Goal: Transaction & Acquisition: Purchase product/service

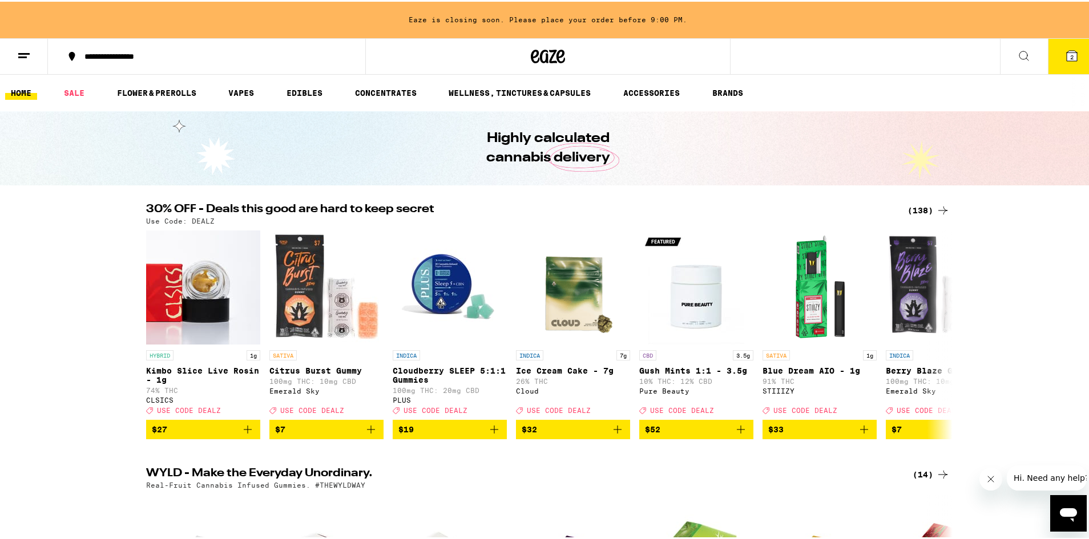
click at [918, 212] on div "(138)" at bounding box center [928, 209] width 42 height 14
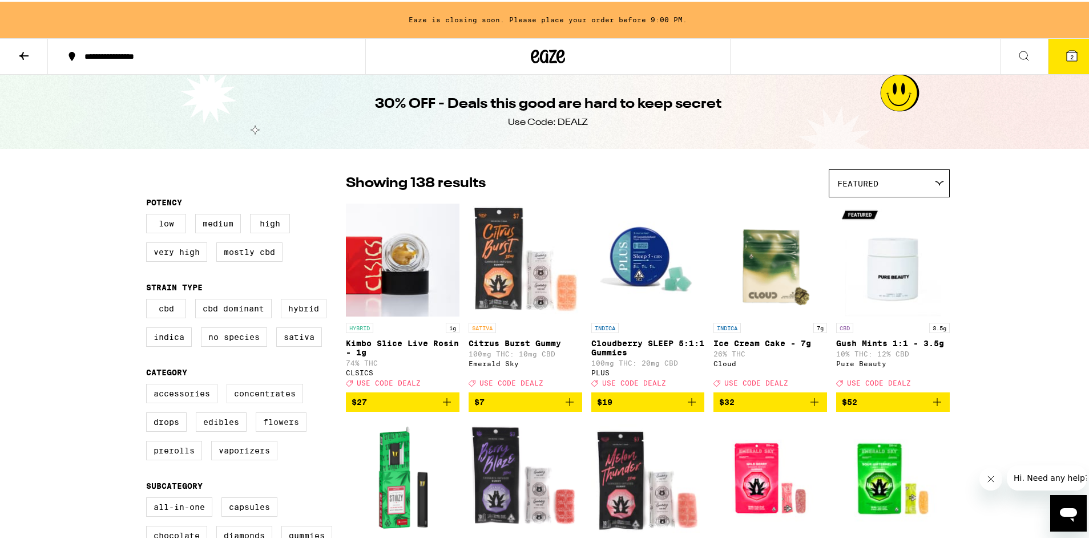
click at [269, 429] on label "Flowers" at bounding box center [281, 420] width 51 height 19
click at [149, 385] on input "Flowers" at bounding box center [148, 384] width 1 height 1
checkbox input "true"
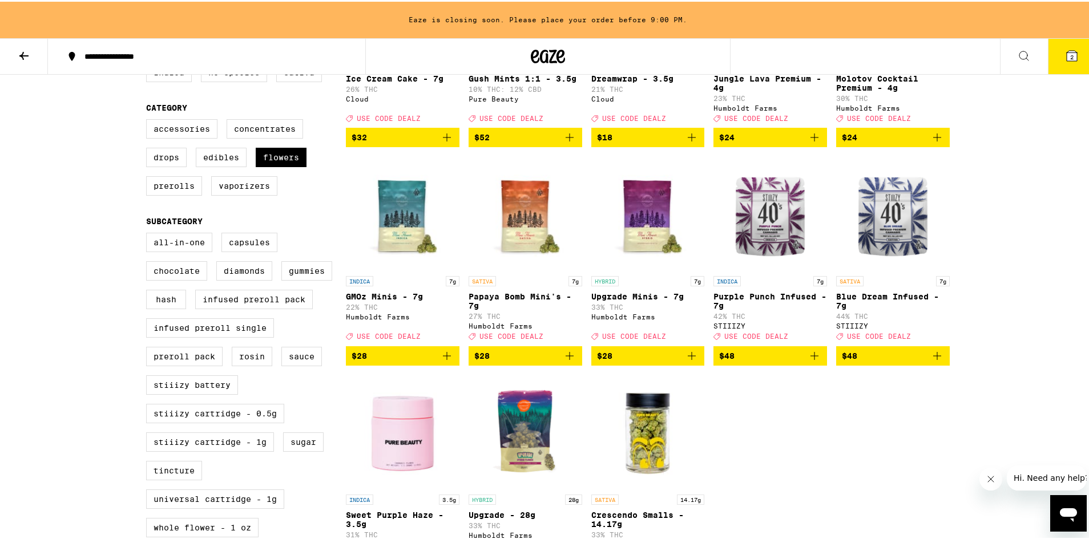
scroll to position [285, 0]
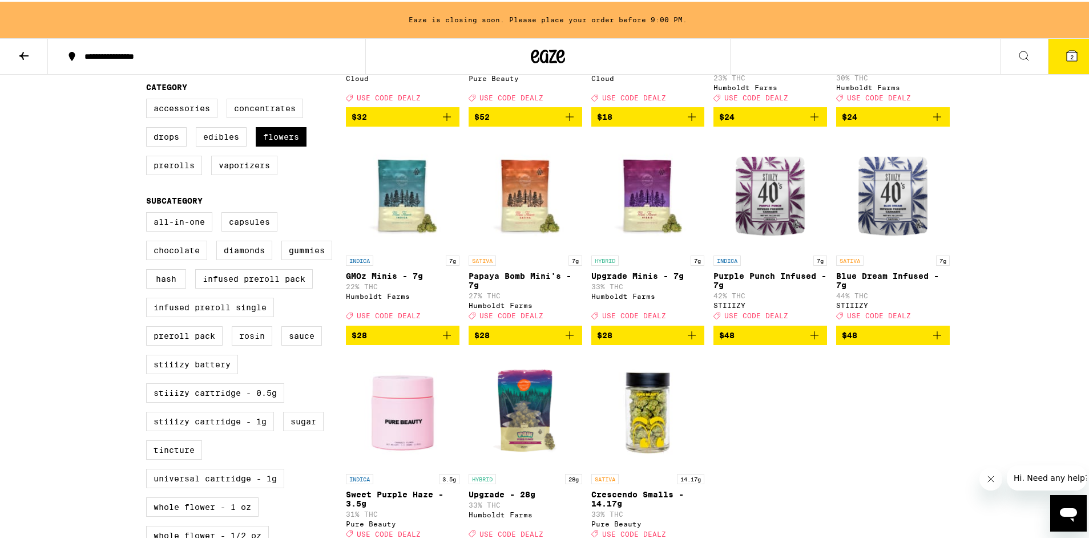
click at [688, 338] on icon "Add to bag" at bounding box center [691, 334] width 8 height 8
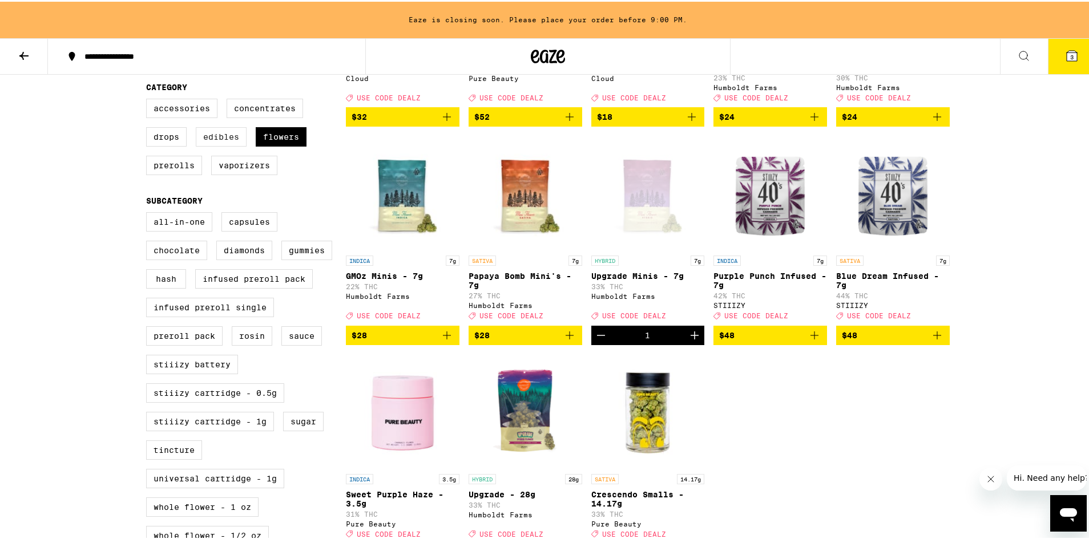
click at [230, 145] on label "Edibles" at bounding box center [221, 135] width 51 height 19
click at [149, 99] on input "Edibles" at bounding box center [148, 99] width 1 height 1
checkbox input "true"
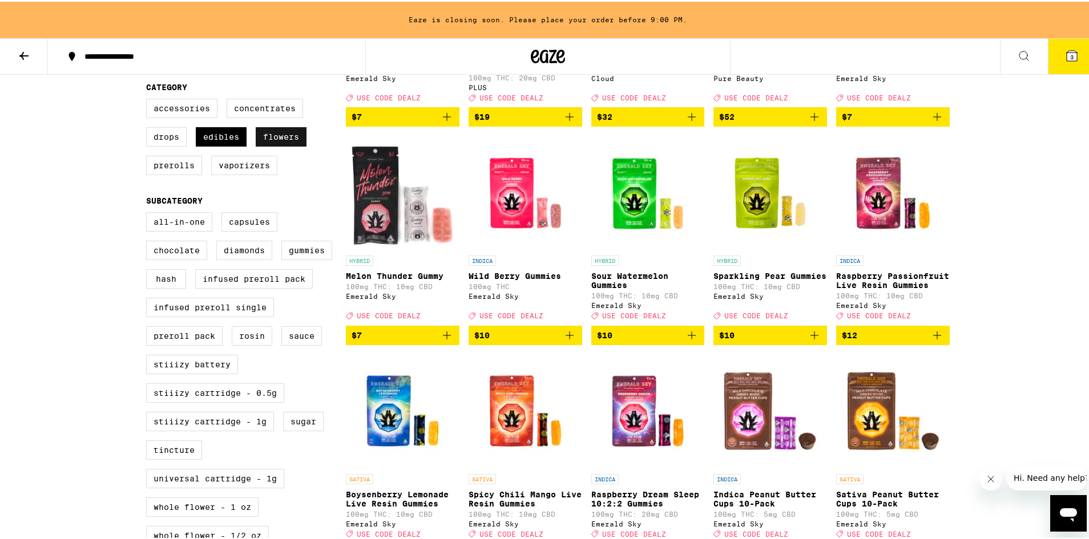
click at [273, 145] on label "Flowers" at bounding box center [281, 135] width 51 height 19
click at [149, 99] on input "Flowers" at bounding box center [148, 99] width 1 height 1
checkbox input "false"
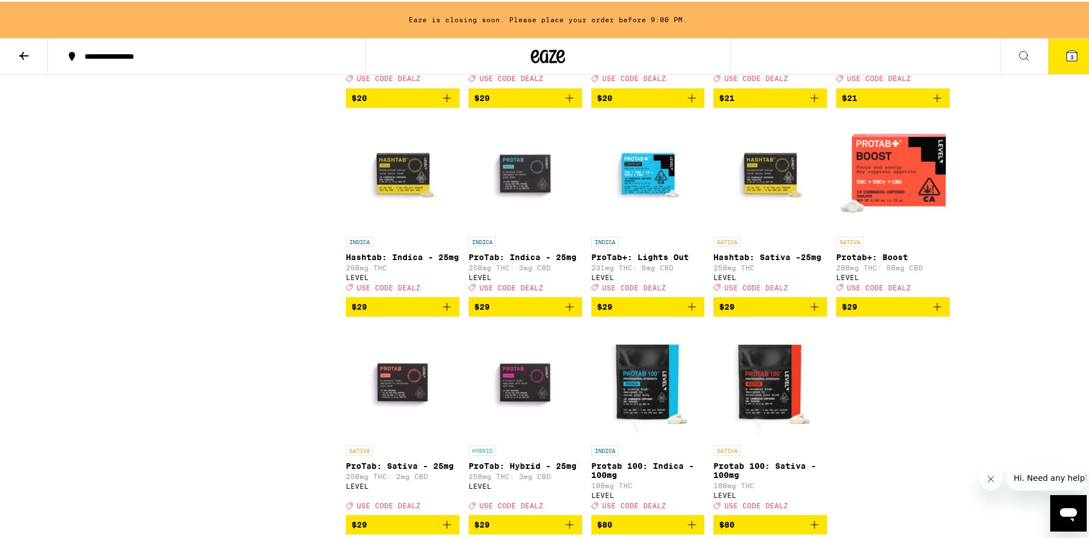
scroll to position [1483, 0]
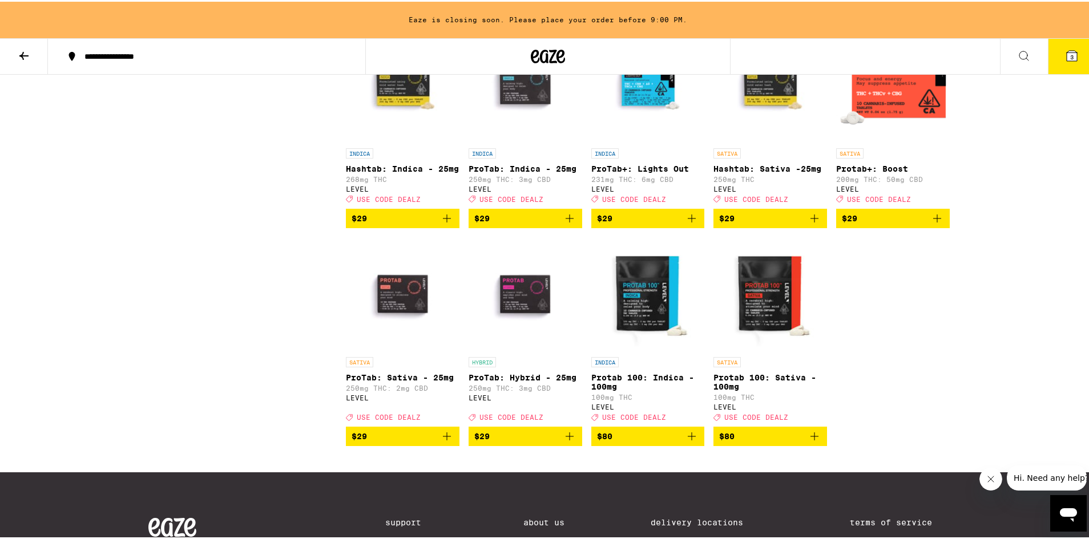
click at [665, 224] on span "$29" at bounding box center [648, 217] width 102 height 14
click at [1066, 59] on icon at bounding box center [1071, 54] width 10 height 10
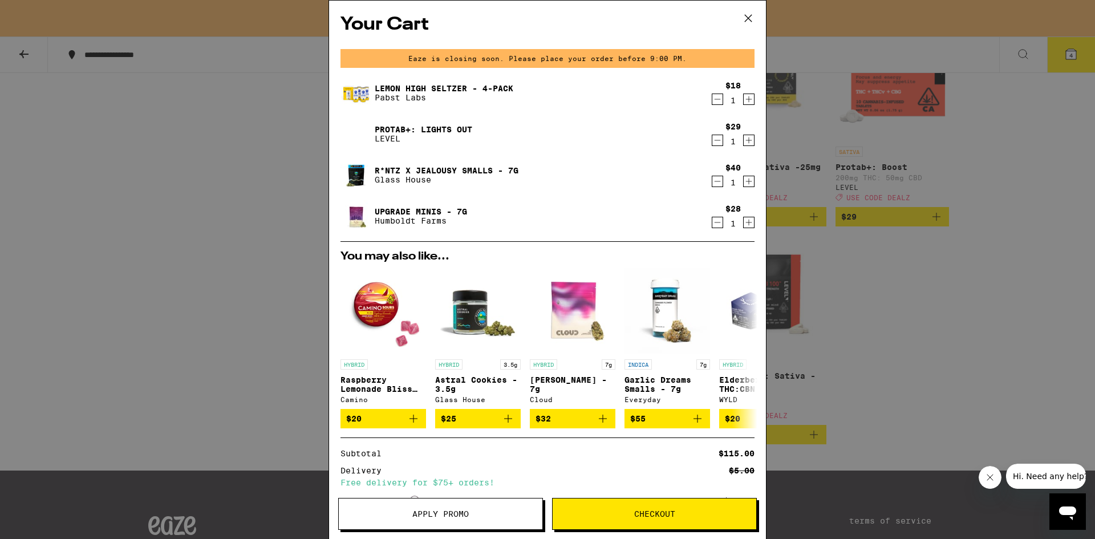
click at [713, 102] on icon "Decrement" at bounding box center [718, 99] width 10 height 14
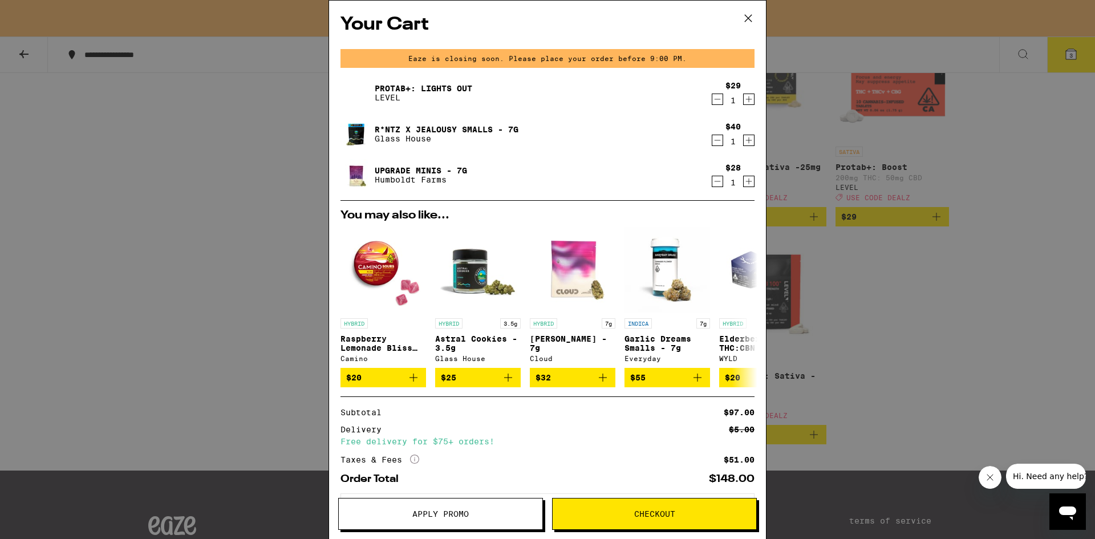
click at [713, 142] on icon "Decrement" at bounding box center [718, 141] width 10 height 14
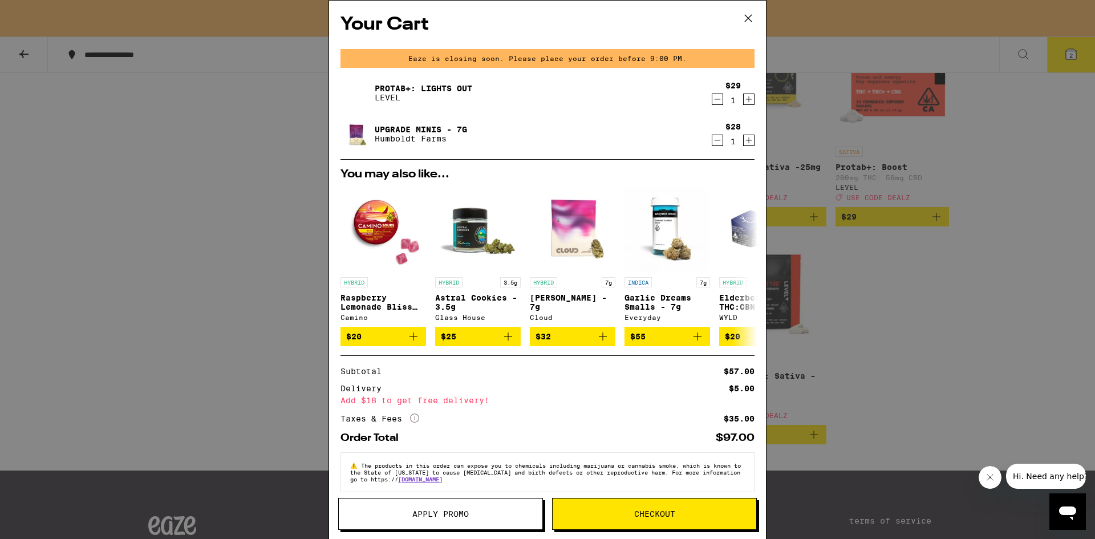
click at [500, 507] on button "Apply Promo" at bounding box center [440, 514] width 205 height 32
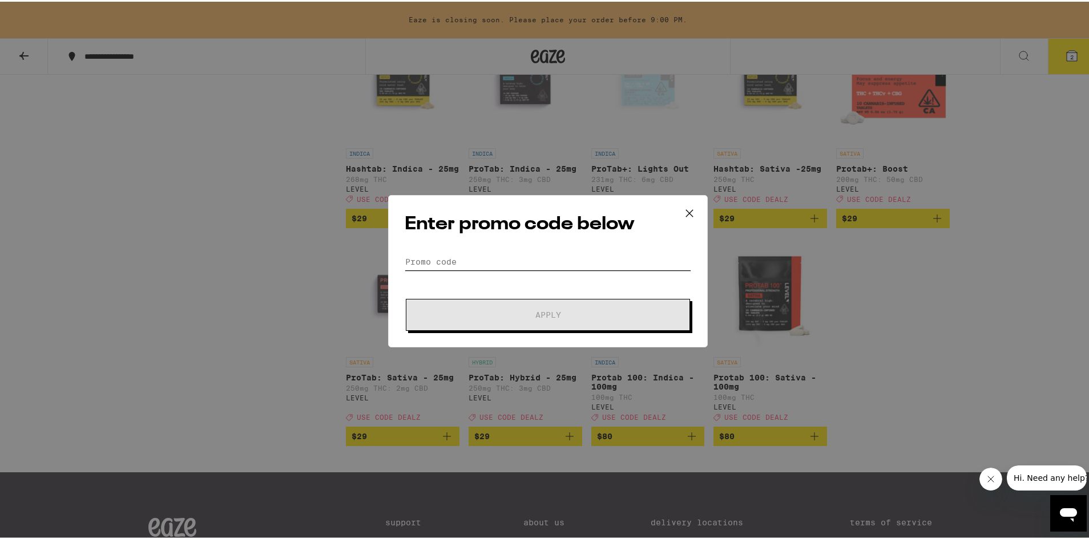
click at [503, 262] on input "Promo Code" at bounding box center [548, 260] width 286 height 17
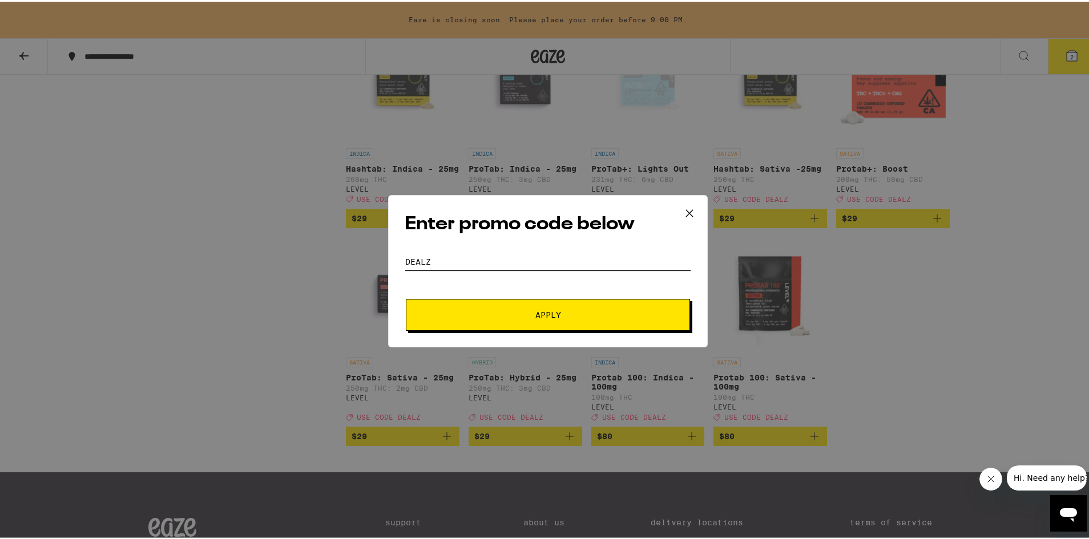
type input "dealz"
click at [406, 297] on button "Apply" at bounding box center [548, 313] width 284 height 32
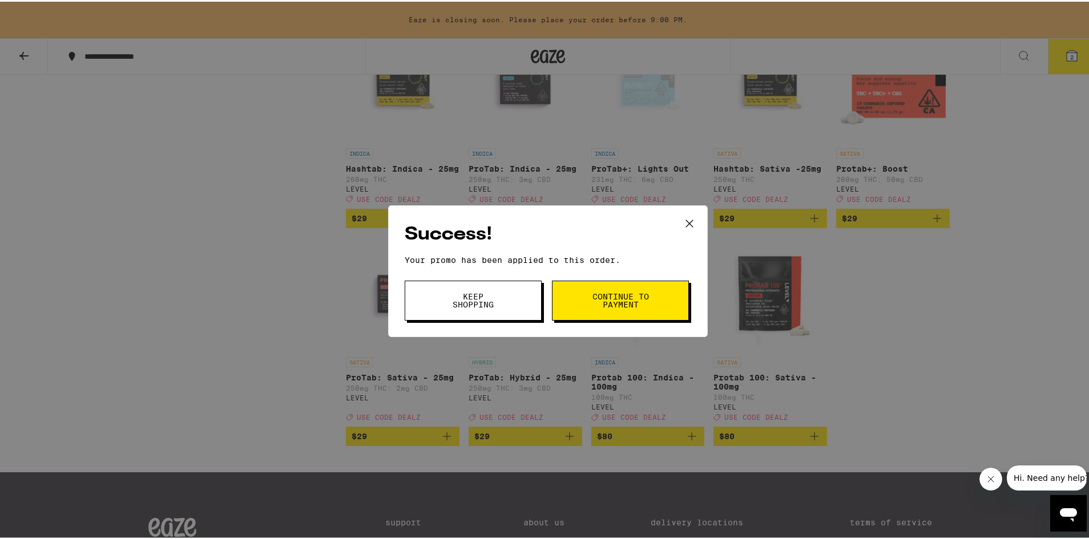
click at [587, 308] on button "Continue to payment" at bounding box center [620, 299] width 137 height 40
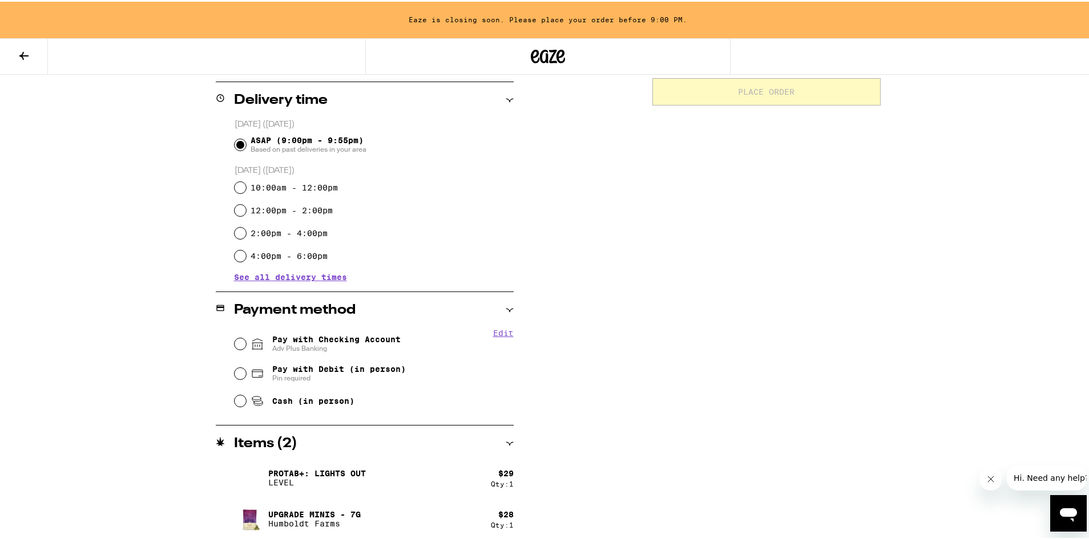
scroll to position [278, 0]
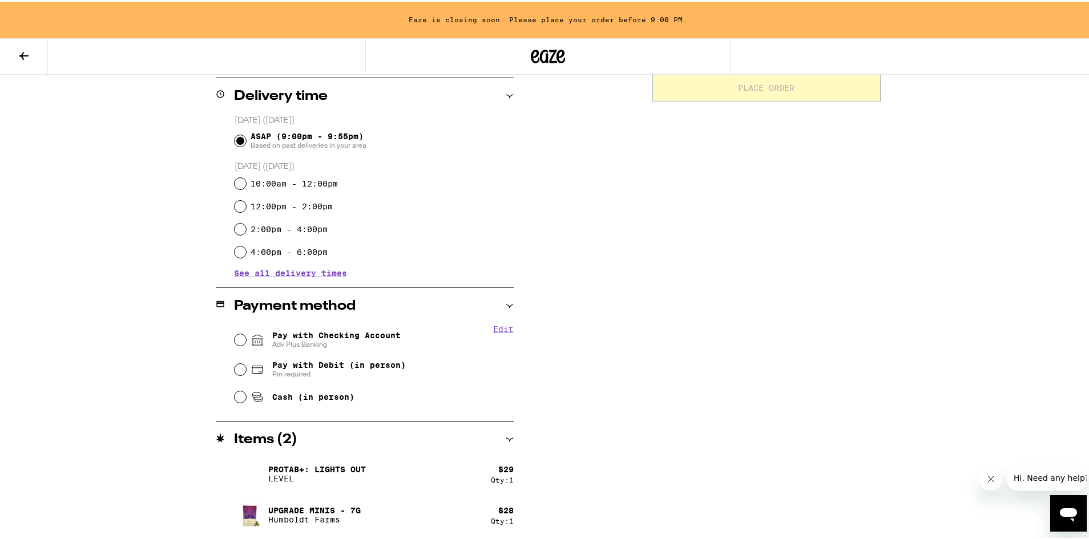
click at [354, 341] on span "Adv Plus Banking" at bounding box center [336, 342] width 128 height 9
click at [246, 341] on input "Pay with Checking Account Adv Plus Banking" at bounding box center [239, 338] width 11 height 11
radio input "true"
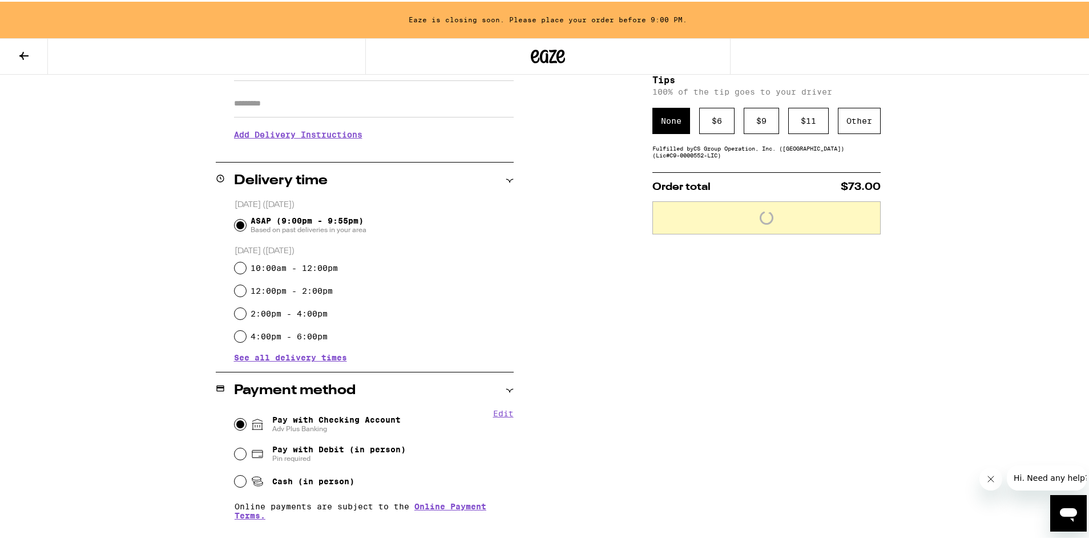
scroll to position [107, 0]
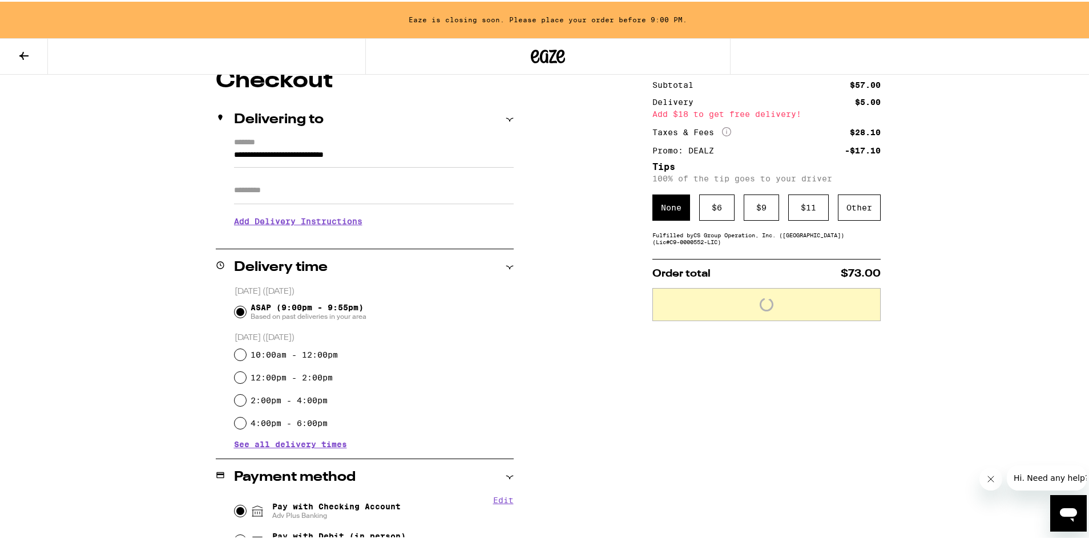
click at [320, 223] on h3 "Add Delivery Instructions" at bounding box center [374, 220] width 280 height 26
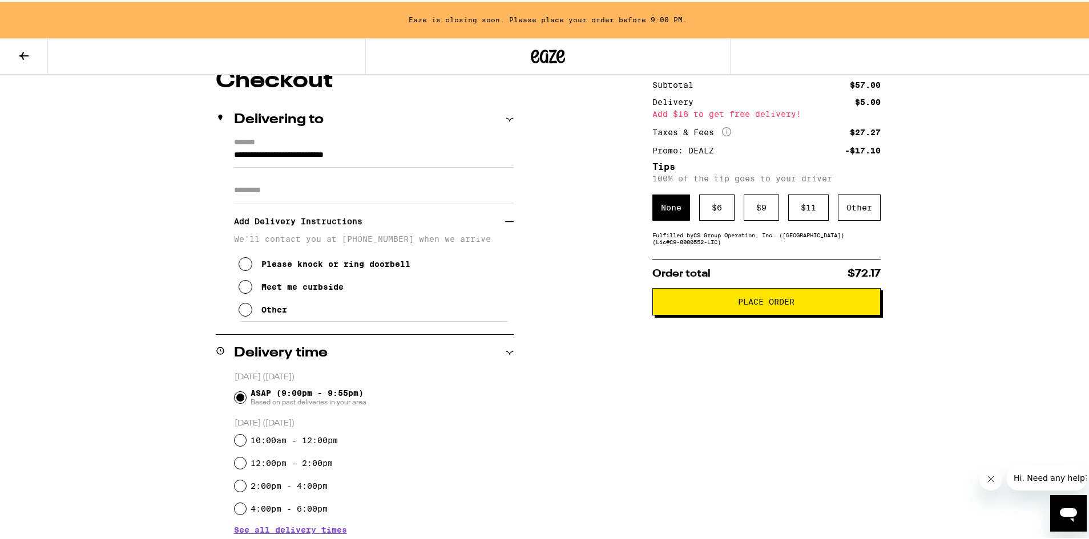
click at [286, 290] on div "Meet me curbside" at bounding box center [302, 285] width 82 height 9
click at [754, 277] on p "Order total $72.17" at bounding box center [766, 272] width 228 height 10
click at [868, 208] on div "Other" at bounding box center [859, 206] width 43 height 26
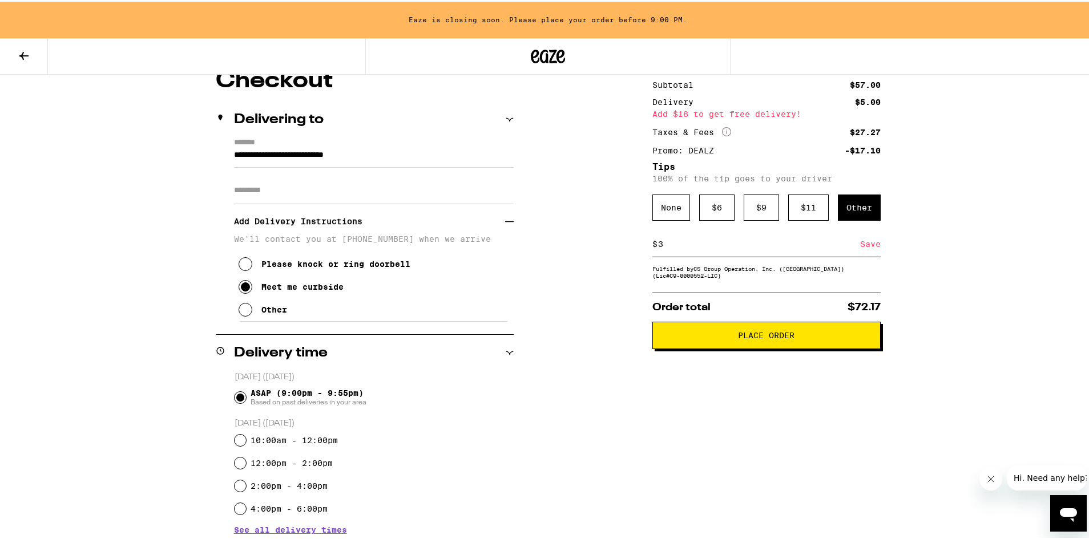
type input "3"
drag, startPoint x: 878, startPoint y: 244, endPoint x: 869, endPoint y: 246, distance: 9.3
click at [874, 245] on div "**********" at bounding box center [548, 450] width 822 height 765
click at [869, 246] on div "Save" at bounding box center [870, 242] width 21 height 25
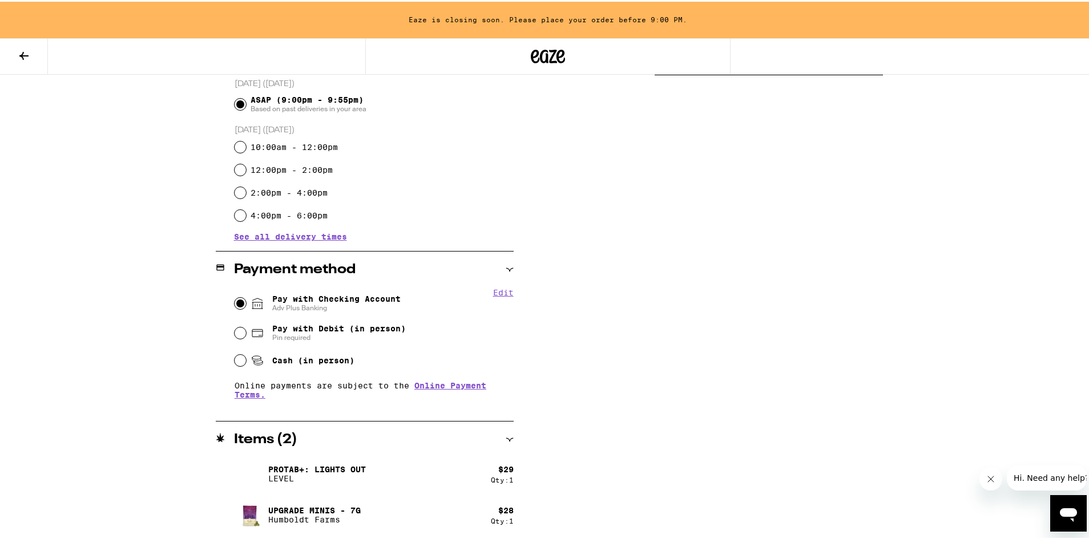
scroll to position [58, 0]
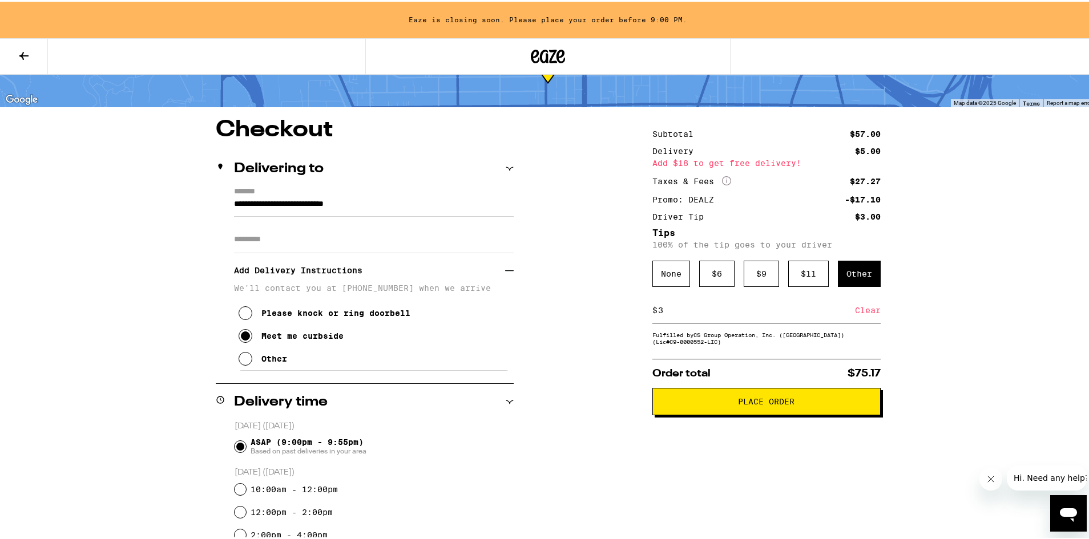
click at [726, 410] on button "Place Order" at bounding box center [766, 399] width 228 height 27
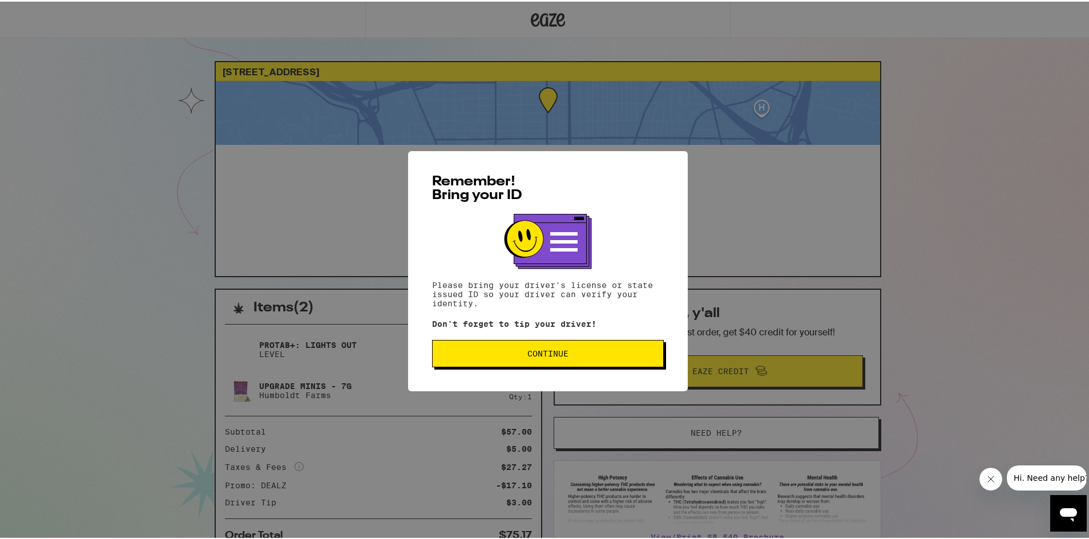
click at [577, 354] on span "Continue" at bounding box center [548, 352] width 212 height 8
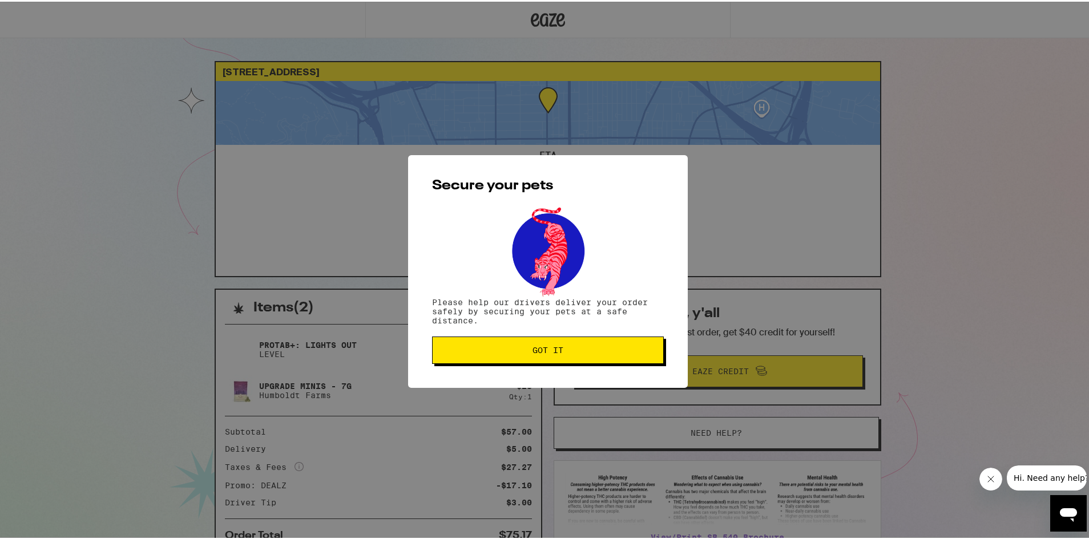
click at [589, 353] on span "Got it" at bounding box center [548, 349] width 212 height 8
